Goal: Find specific page/section: Find specific page/section

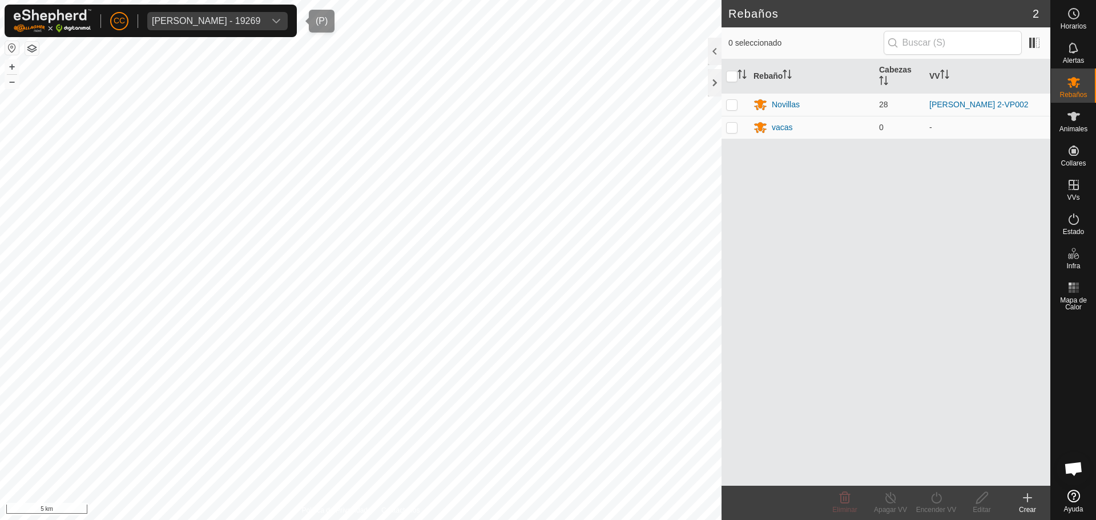
click at [242, 17] on div "[PERSON_NAME] - 19269" at bounding box center [206, 21] width 108 height 9
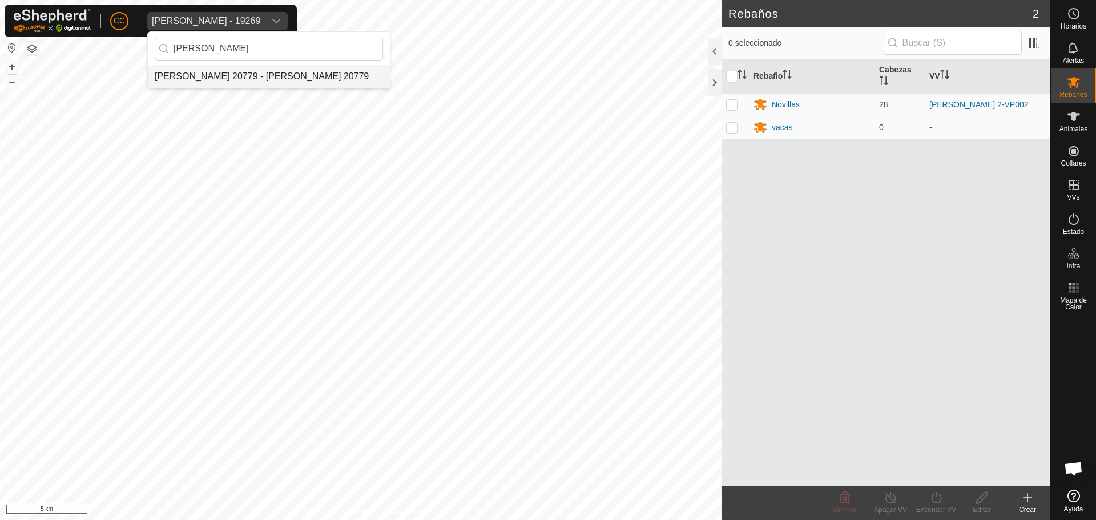
type input "[PERSON_NAME]"
click at [247, 76] on li "[PERSON_NAME] 20779 - [PERSON_NAME] 20779" at bounding box center [269, 76] width 242 height 23
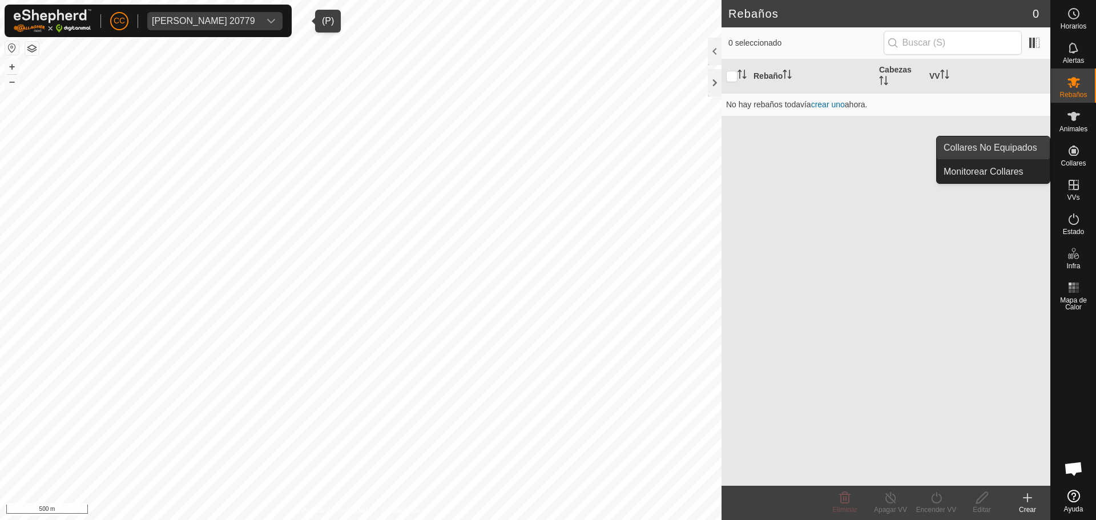
drag, startPoint x: 1045, startPoint y: 147, endPoint x: 1027, endPoint y: 144, distance: 17.8
click at [1027, 144] on link "Collares No Equipados" at bounding box center [993, 147] width 113 height 23
